Goal: Transaction & Acquisition: Obtain resource

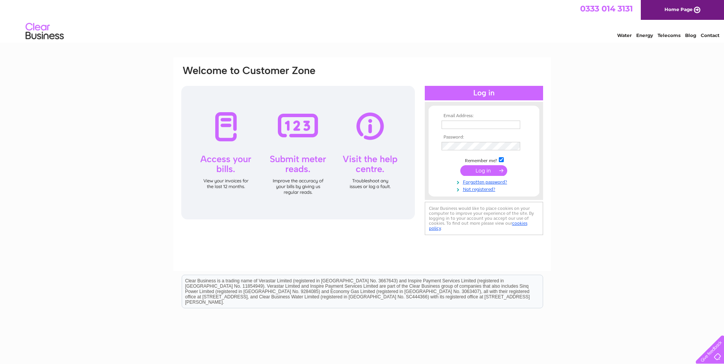
type input "[PERSON_NAME][EMAIL_ADDRESS][PERSON_NAME][DOMAIN_NAME]"
click at [497, 165] on td at bounding box center [484, 170] width 89 height 15
click at [490, 170] on input "submit" at bounding box center [483, 170] width 47 height 11
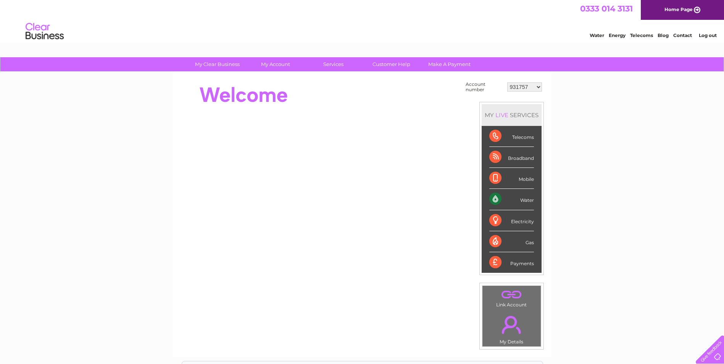
click at [521, 90] on select "931757 1139086 1142109 1143758 1151714 1153192 30291599 30291600 30303584 30305…" at bounding box center [524, 86] width 35 height 9
select select "1153192"
click at [507, 82] on select "931757 1139086 1142109 1143758 1151714 1153192 30291599 30291600 30303584 30305…" at bounding box center [524, 86] width 35 height 9
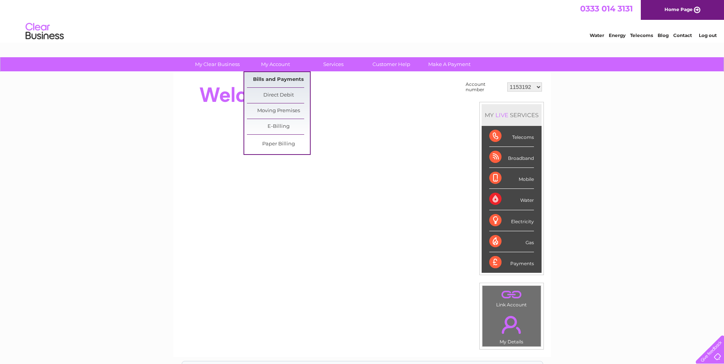
click at [276, 82] on link "Bills and Payments" at bounding box center [278, 79] width 63 height 15
click at [283, 78] on link "Bills and Payments" at bounding box center [278, 79] width 63 height 15
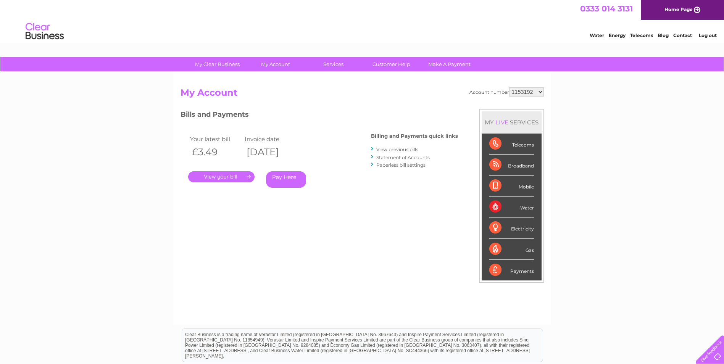
click at [249, 179] on link "." at bounding box center [221, 176] width 66 height 11
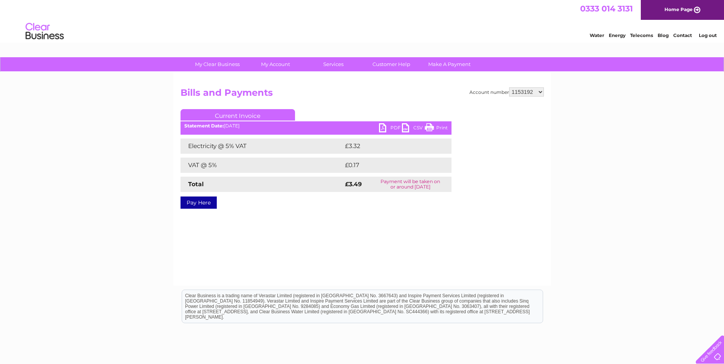
click at [392, 126] on link "PDF" at bounding box center [390, 128] width 23 height 11
